Goal: Task Accomplishment & Management: Complete application form

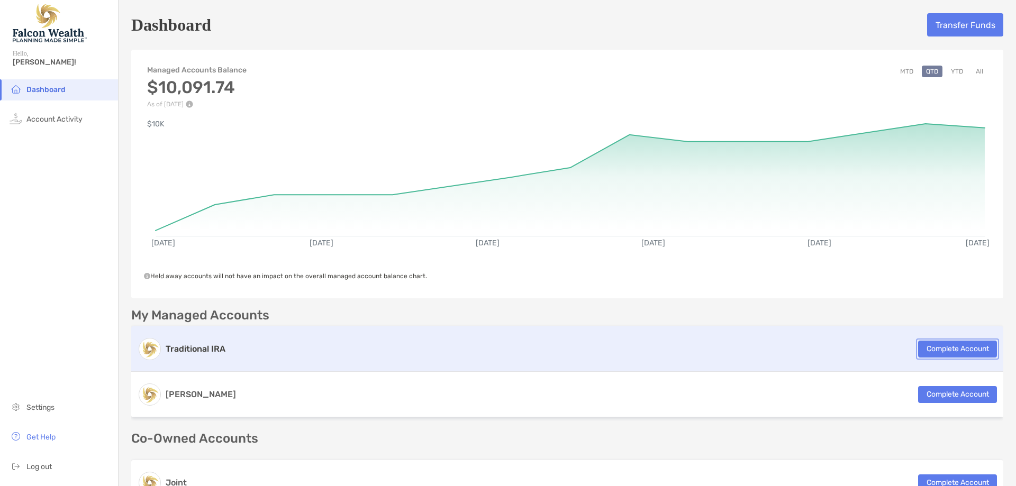
click at [922, 341] on button "Complete Account" at bounding box center [957, 349] width 79 height 17
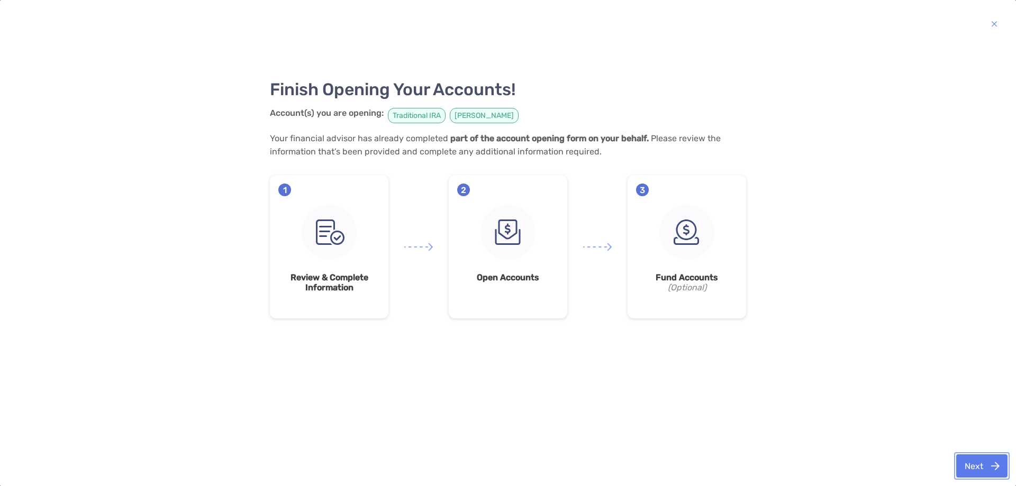
click at [973, 468] on button "Next" at bounding box center [981, 465] width 51 height 23
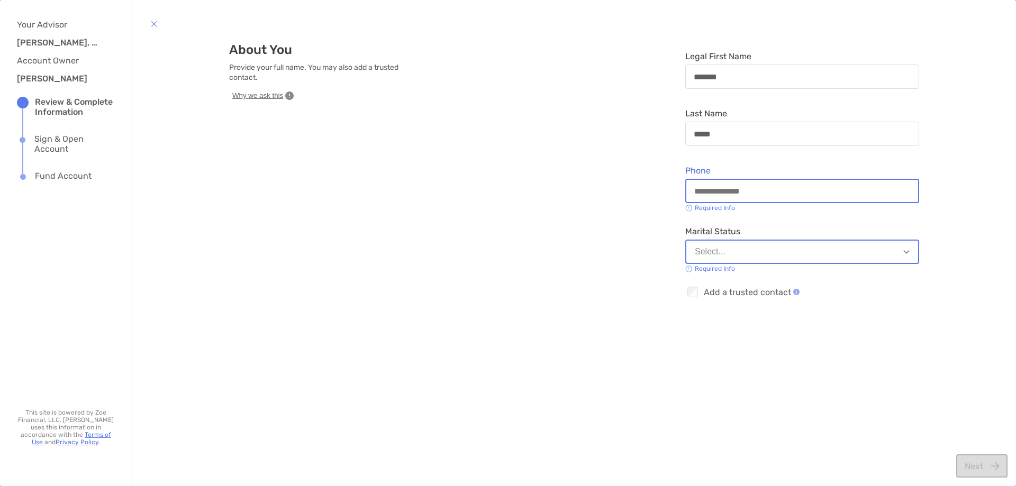
click at [692, 194] on input "Phone" at bounding box center [802, 191] width 232 height 9
type input "**********"
click at [706, 252] on div "Select..." at bounding box center [710, 252] width 31 height 10
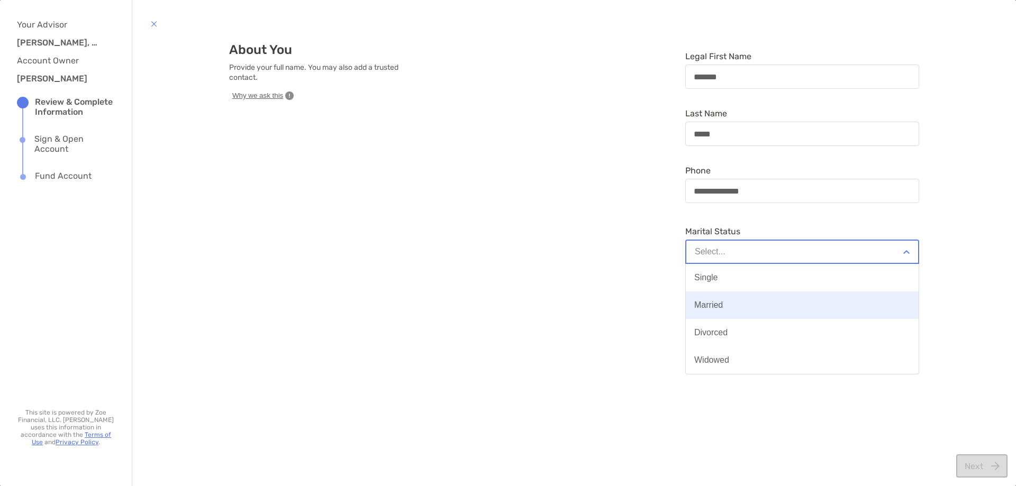
click at [716, 304] on button "Married" at bounding box center [802, 305] width 233 height 28
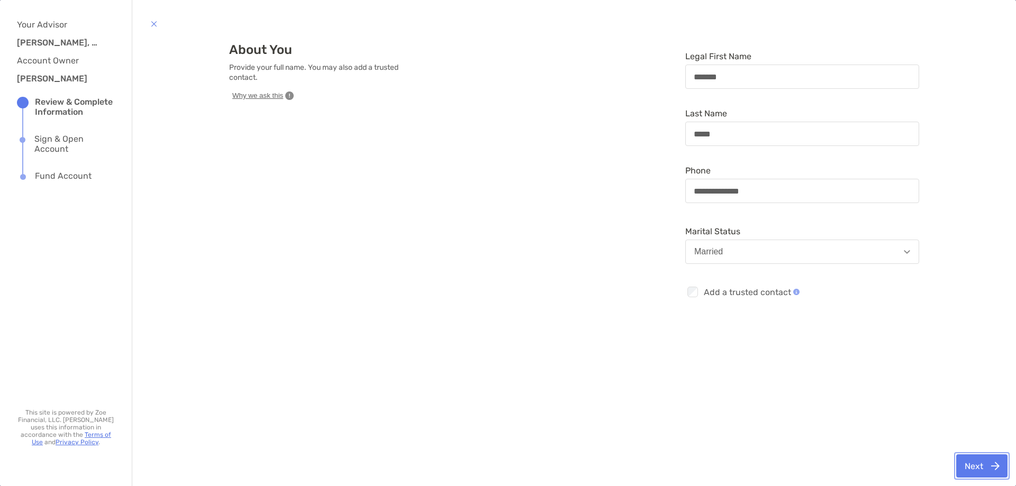
click at [979, 465] on button "Next" at bounding box center [981, 465] width 51 height 23
